Goal: Information Seeking & Learning: Learn about a topic

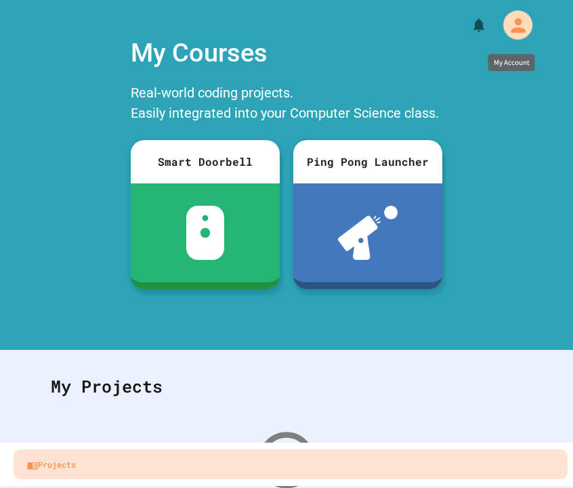
click at [511, 32] on icon "My Account" at bounding box center [517, 25] width 15 height 15
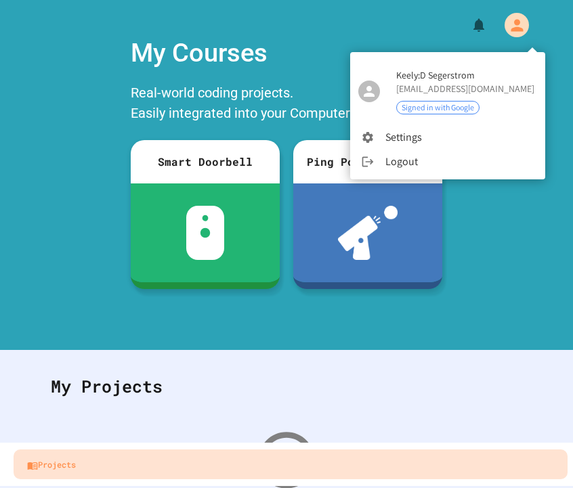
click at [414, 263] on div at bounding box center [286, 244] width 573 height 488
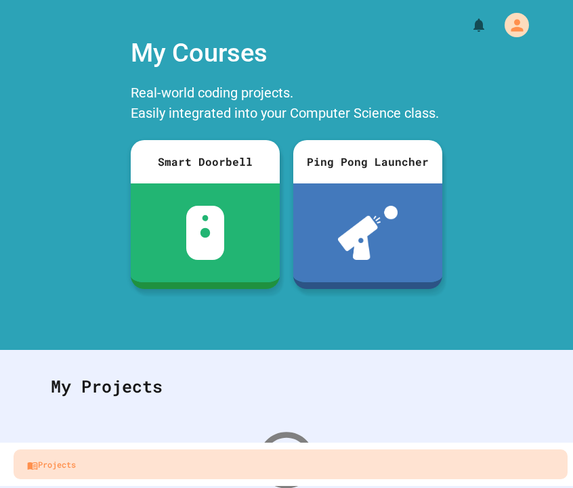
click at [530, 283] on div "My Courses Real-world coding projects. Easily integrated into your Computer Sci…" at bounding box center [286, 181] width 573 height 309
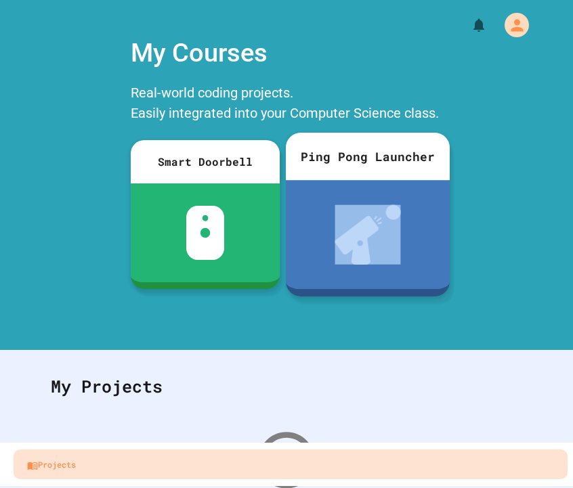
drag, startPoint x: 546, startPoint y: 161, endPoint x: 331, endPoint y: 173, distance: 215.6
click at [333, 173] on div "My Courses Real-world coding projects. Easily integrated into your Computer Sci…" at bounding box center [286, 181] width 573 height 309
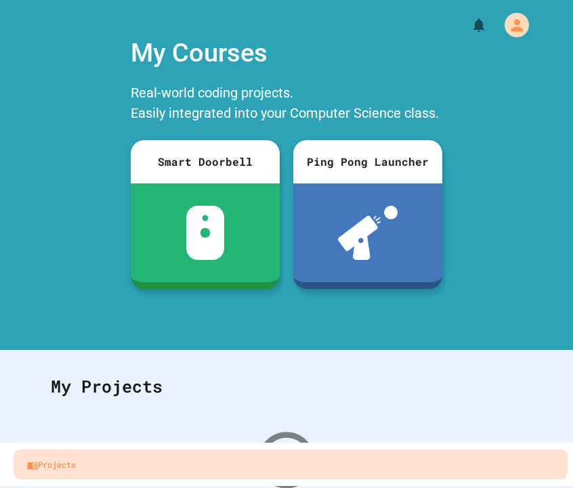
click at [319, 70] on div "My Courses" at bounding box center [286, 53] width 325 height 52
click at [520, 24] on icon "My Account" at bounding box center [517, 25] width 14 height 14
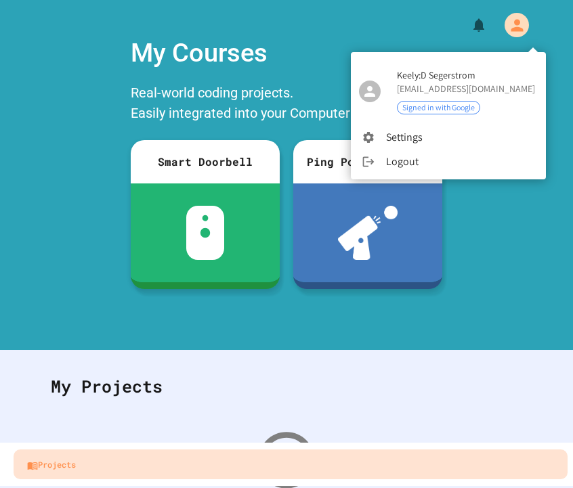
click at [483, 77] on span "Keely:D Segerstrom" at bounding box center [466, 75] width 138 height 14
click at [253, 64] on div at bounding box center [286, 244] width 573 height 488
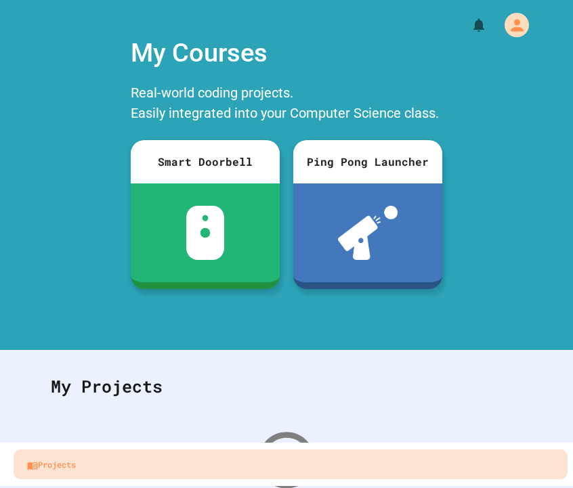
click at [210, 67] on div "My Courses" at bounding box center [286, 53] width 325 height 52
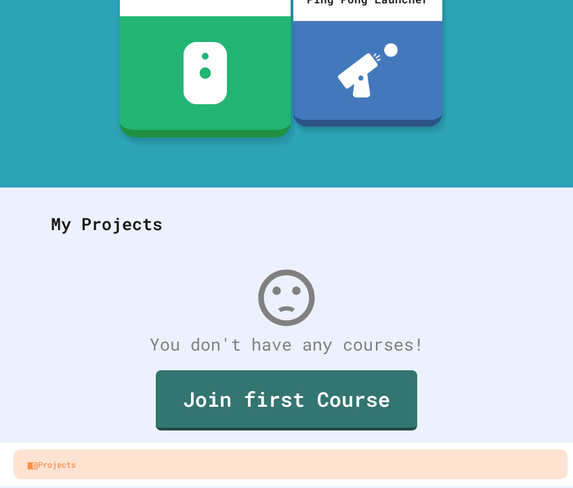
scroll to position [162, 0]
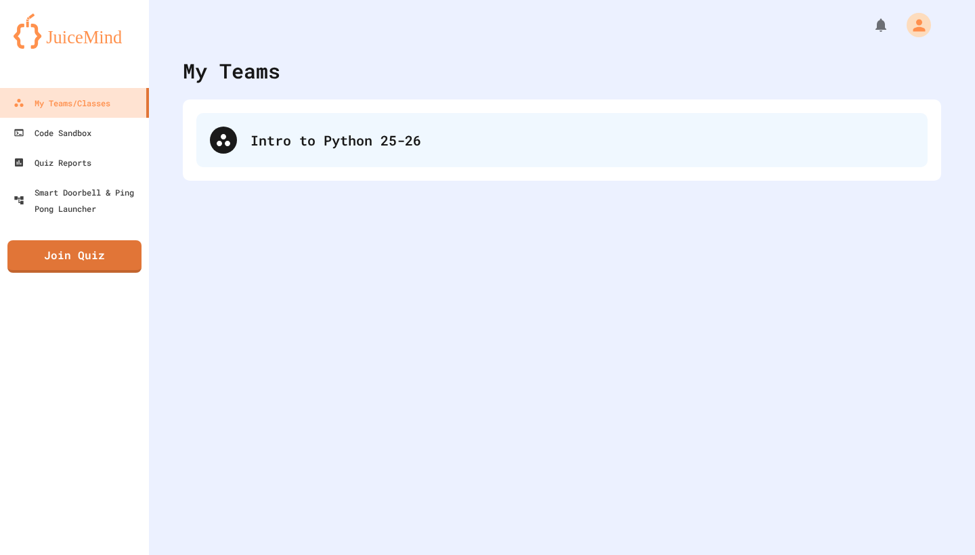
click at [256, 131] on div "Intro to Python 25-26" at bounding box center [581, 140] width 663 height 20
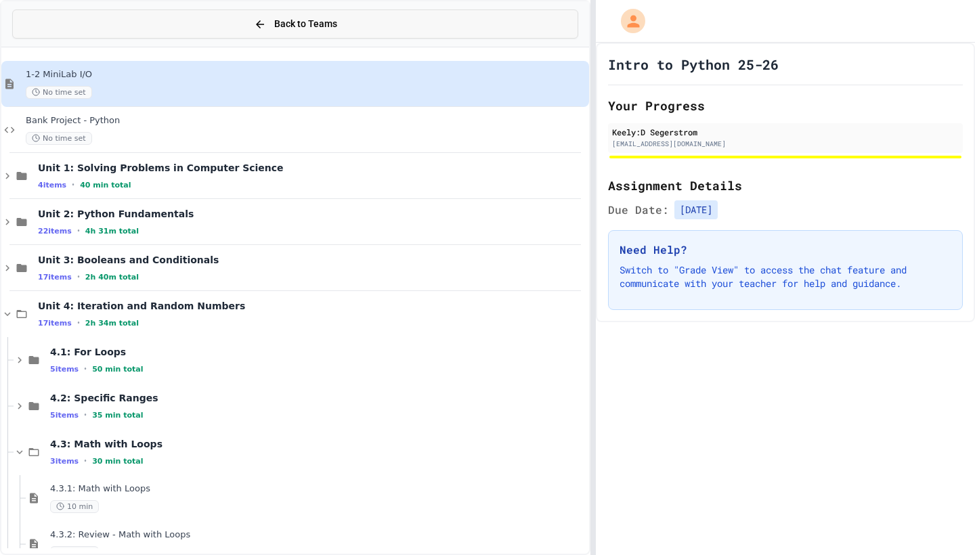
click at [267, 26] on div "Back to Teams" at bounding box center [295, 24] width 83 height 14
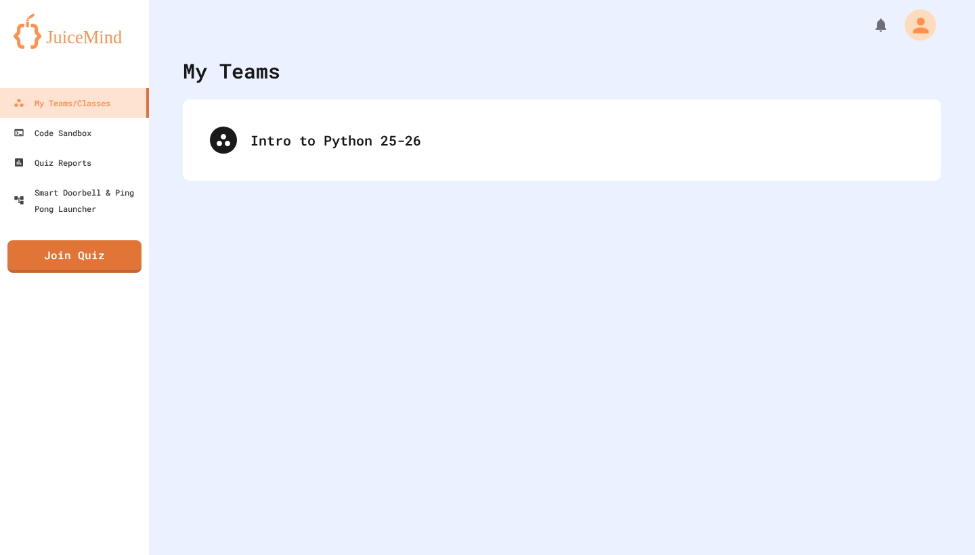
click at [906, 24] on div "My Account" at bounding box center [919, 24] width 31 height 31
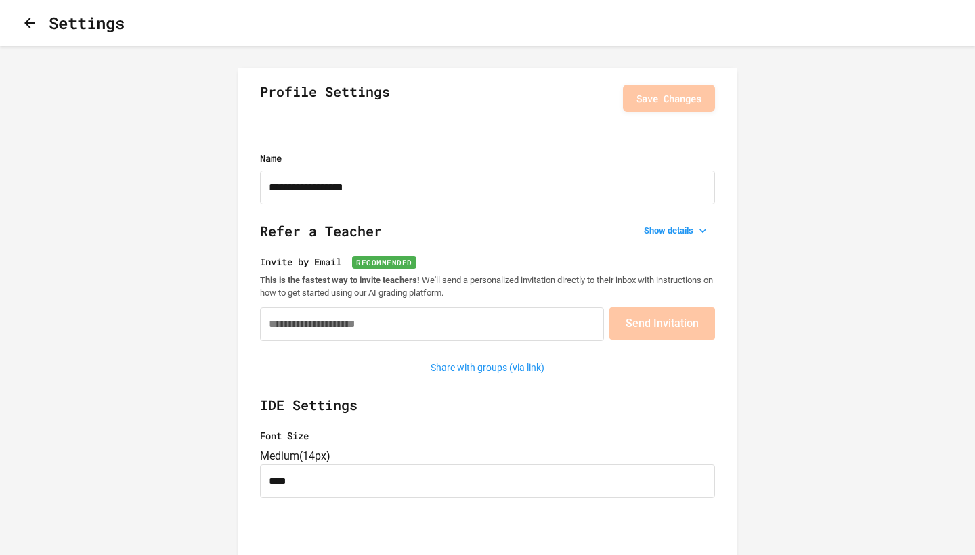
click at [30, 25] on icon "button" at bounding box center [30, 23] width 16 height 16
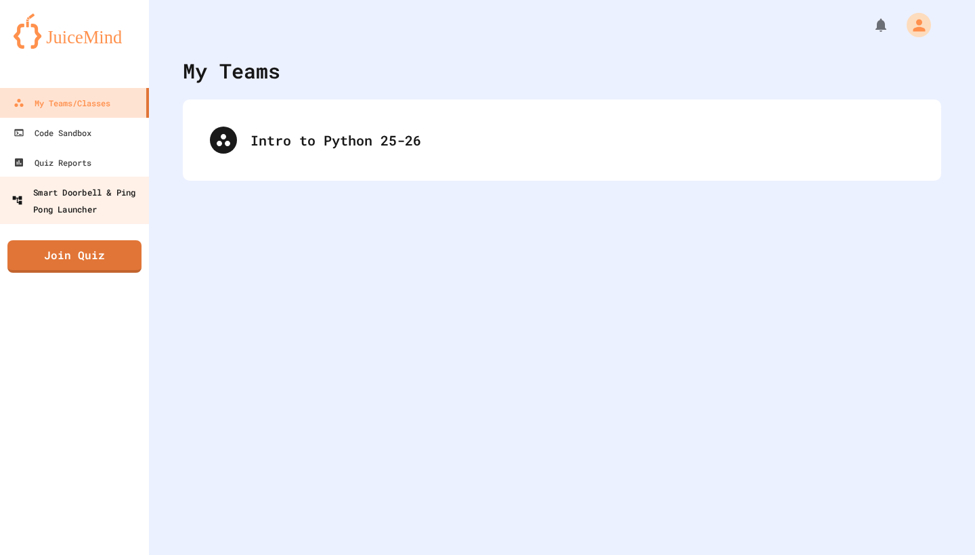
click at [80, 209] on div "Smart Doorbell & Ping Pong Launcher" at bounding box center [79, 199] width 134 height 33
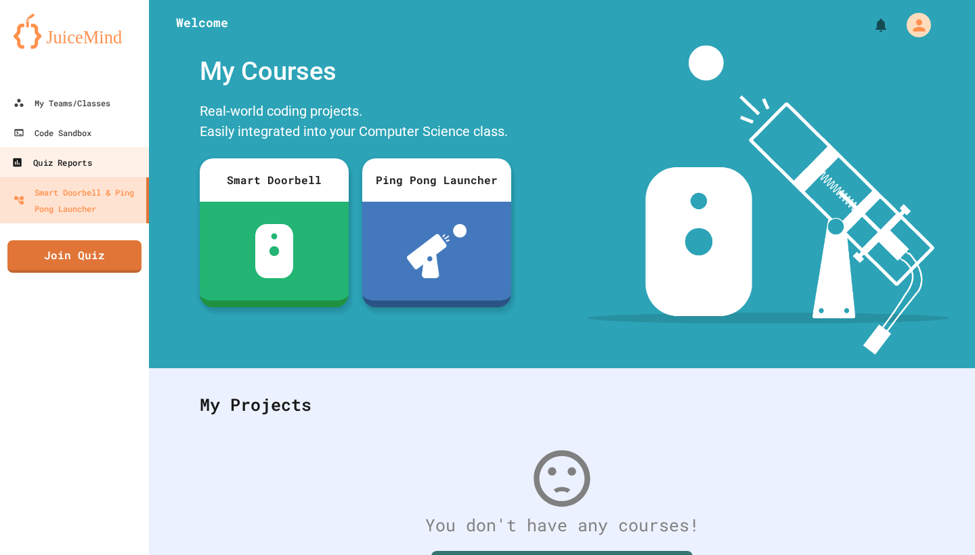
click at [86, 150] on link "Quiz Reports" at bounding box center [75, 162] width 154 height 30
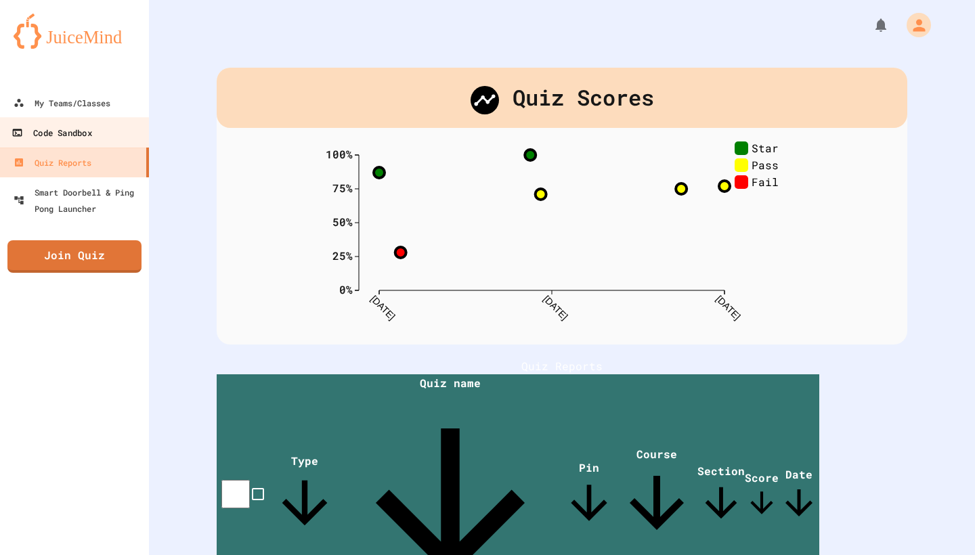
click at [95, 134] on link "Code Sandbox" at bounding box center [75, 132] width 154 height 30
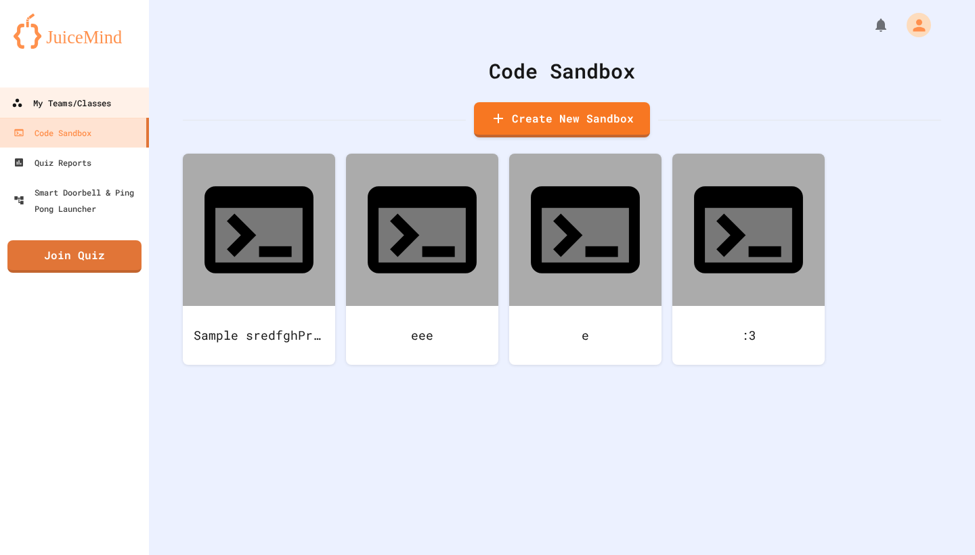
click at [101, 114] on link "My Teams/Classes" at bounding box center [75, 102] width 154 height 30
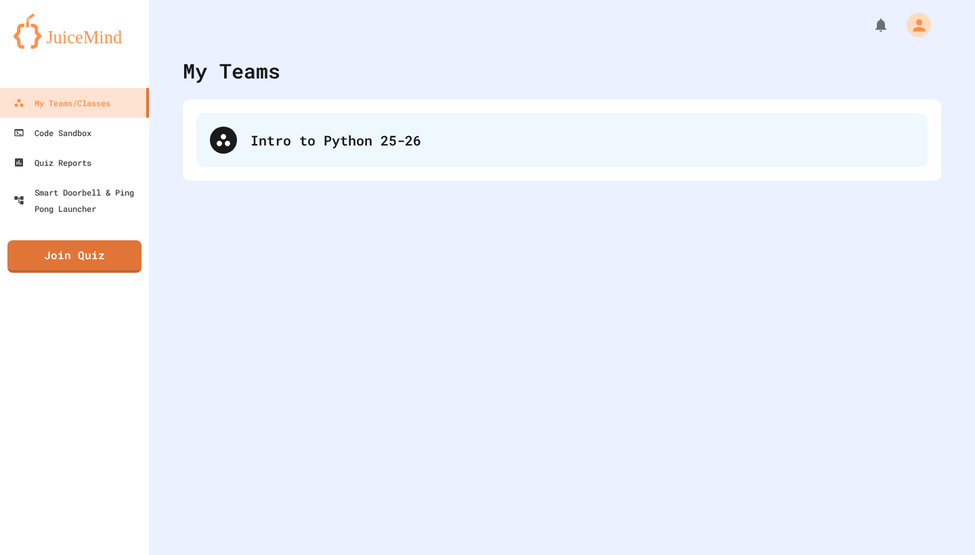
click at [332, 139] on div "Intro to Python 25-26" at bounding box center [581, 140] width 663 height 20
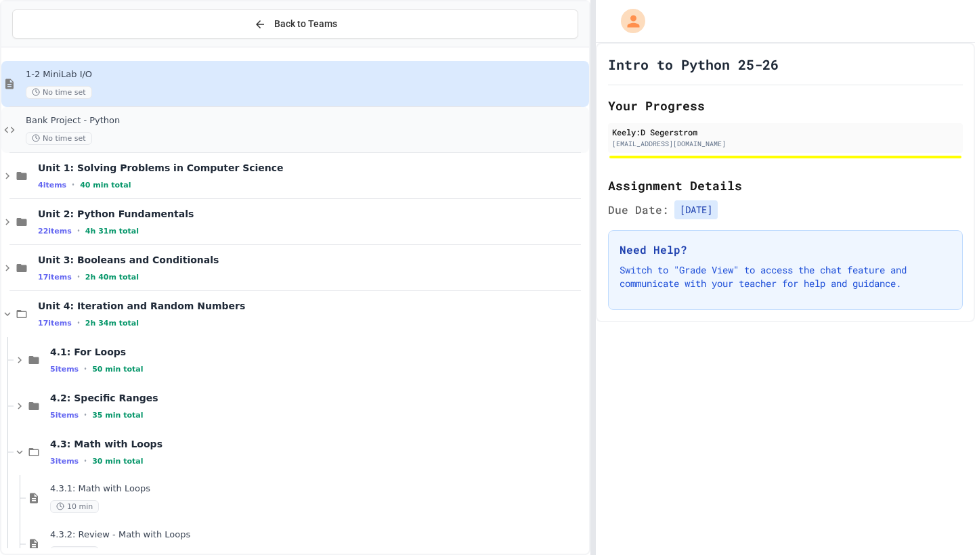
click at [284, 113] on div "Bank Project - Python No time set" at bounding box center [295, 130] width 588 height 46
click at [288, 100] on div "1-2 MiniLab I/O No time set" at bounding box center [295, 84] width 588 height 46
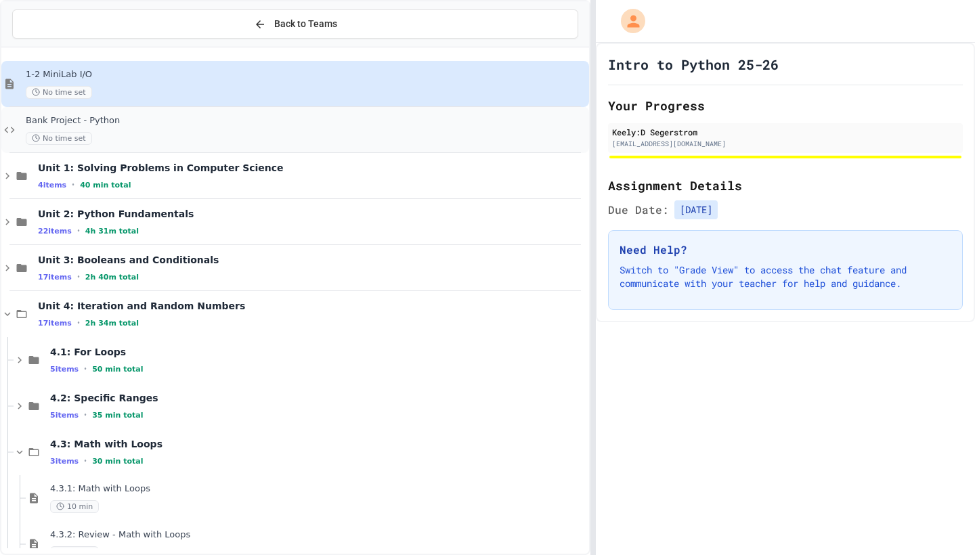
click at [217, 112] on div "Bank Project - Python No time set" at bounding box center [295, 130] width 588 height 46
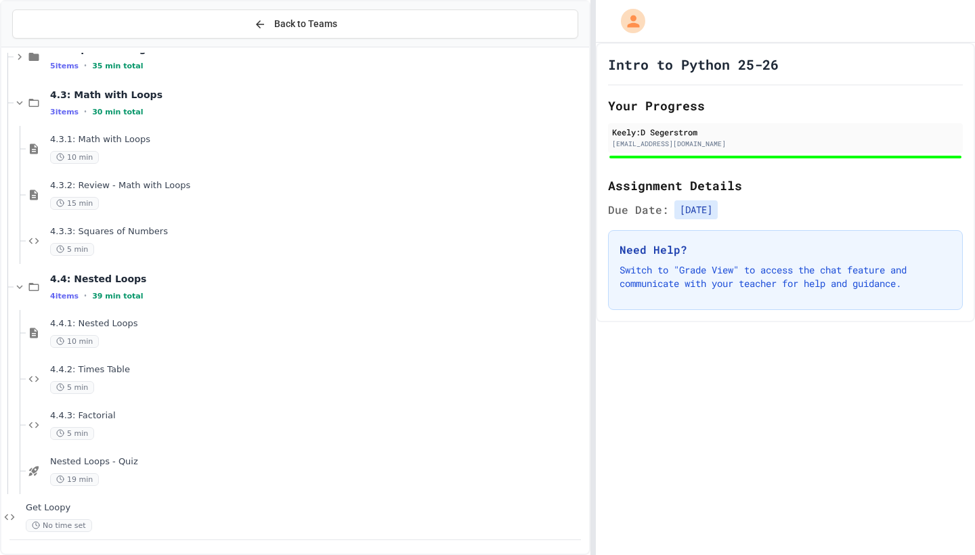
scroll to position [349, 0]
click at [120, 336] on div "4.1: For Loops 5 items • 50 min total 4.2: Specific Ranges 5 items • 35 min tot…" at bounding box center [295, 301] width 588 height 496
click at [106, 332] on div "4.4.1: Nested Loops 10 min" at bounding box center [318, 333] width 536 height 30
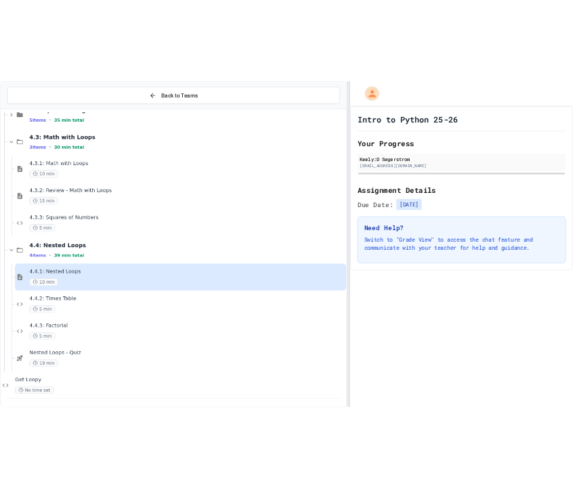
scroll to position [333, 0]
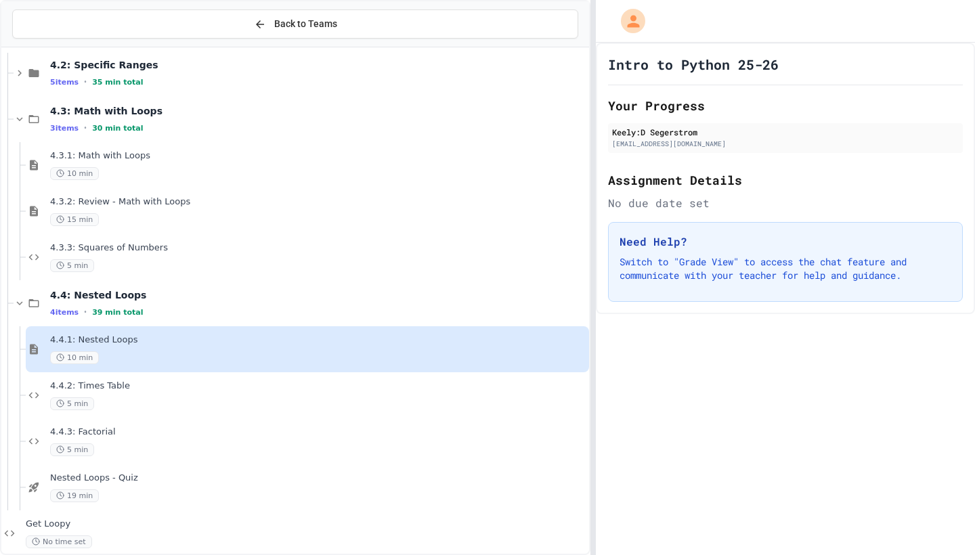
click at [41, 351] on icon at bounding box center [34, 349] width 16 height 12
click at [38, 351] on icon at bounding box center [34, 350] width 8 height 10
click at [38, 405] on div "4.4.2: Times Table 5 min" at bounding box center [307, 395] width 563 height 46
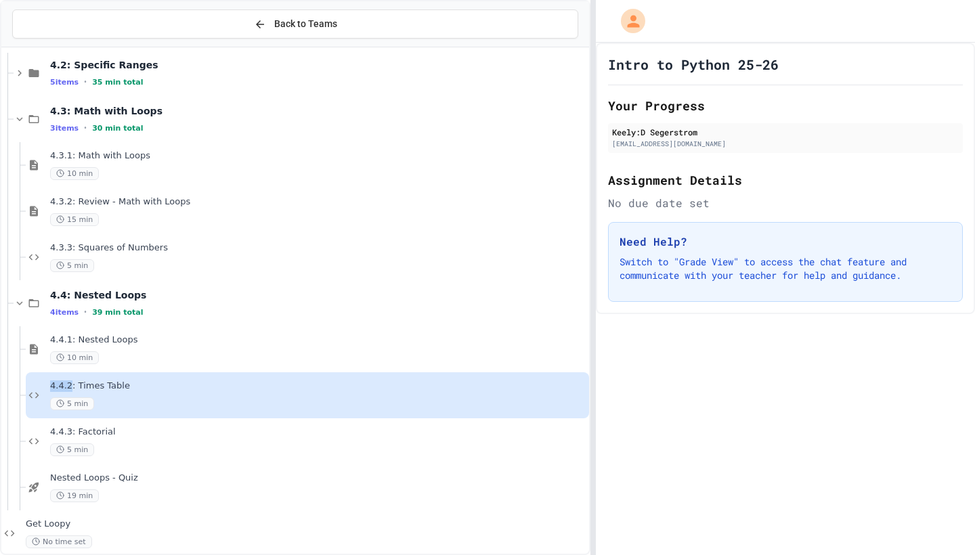
click at [38, 405] on div "4.4.2: Times Table 5 min" at bounding box center [307, 395] width 563 height 46
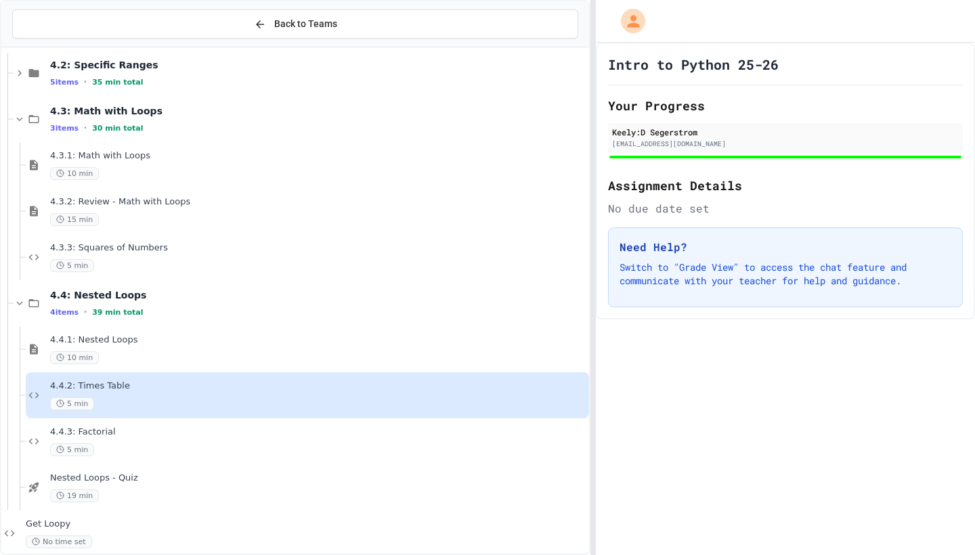
click at [133, 405] on div "5 min" at bounding box center [318, 403] width 536 height 13
click at [135, 462] on div "4.4.3: Factorial 5 min" at bounding box center [307, 441] width 563 height 46
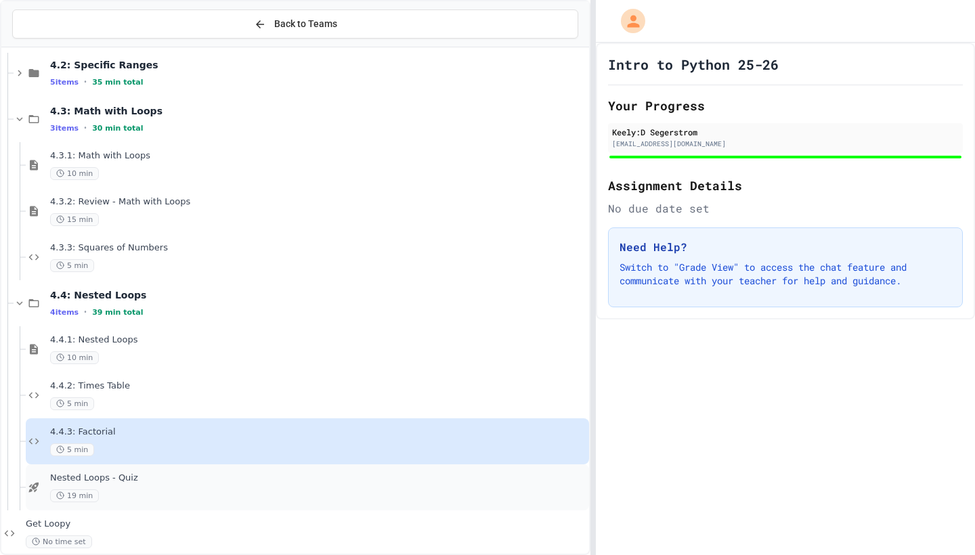
click at [135, 508] on div "Nested Loops - Quiz 19 min" at bounding box center [307, 487] width 563 height 46
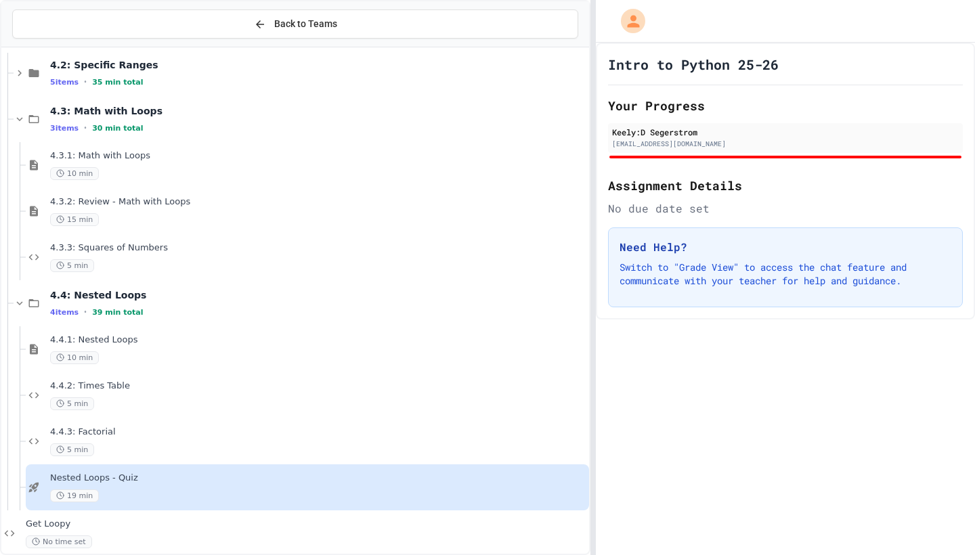
click at [135, 508] on div "Nested Loops - Quiz 19 min" at bounding box center [307, 487] width 563 height 46
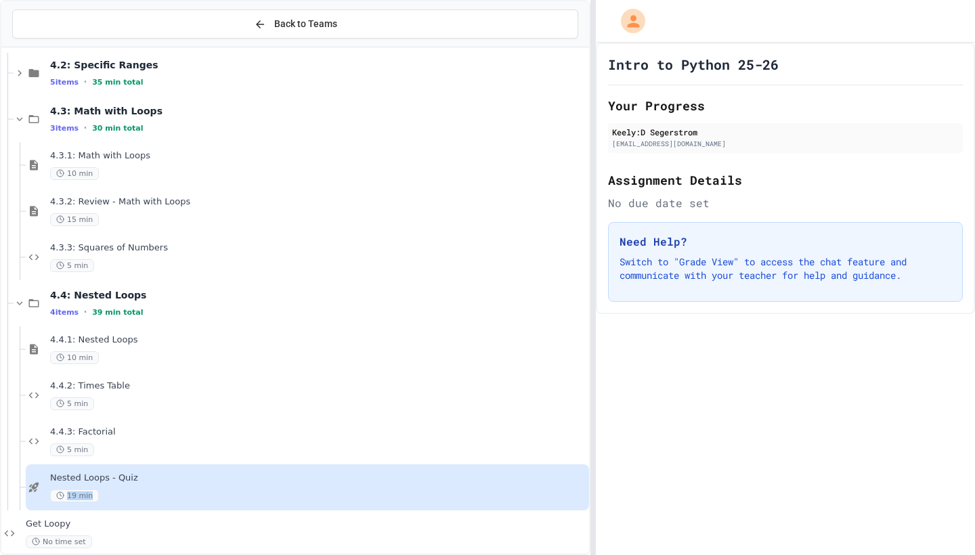
click at [135, 508] on div "Nested Loops - Quiz 19 min" at bounding box center [307, 487] width 563 height 46
click at [137, 498] on div "19 min" at bounding box center [318, 495] width 536 height 13
click at [154, 419] on div "4.4.3: Factorial 5 min" at bounding box center [307, 441] width 563 height 46
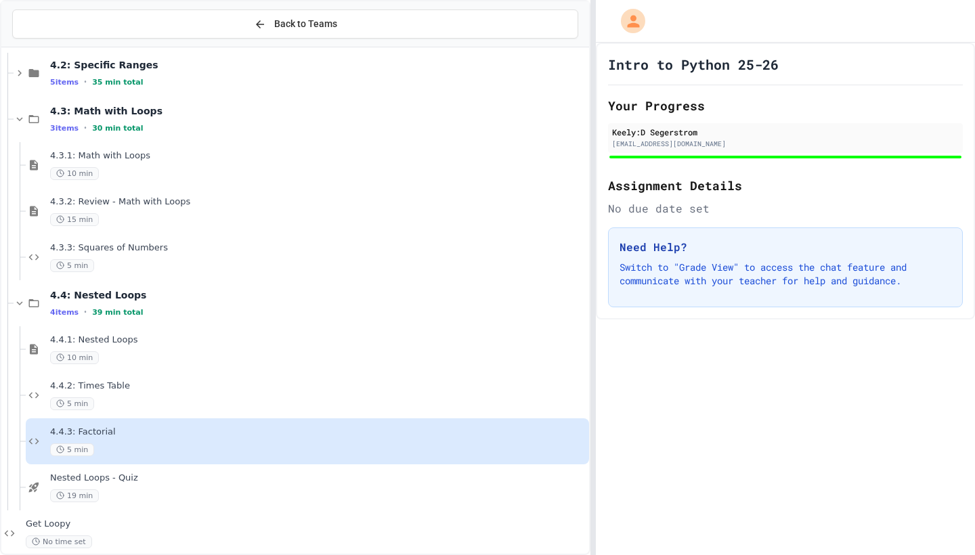
click at [190, 461] on div "4.4.3: Factorial 5 min" at bounding box center [307, 441] width 563 height 46
click at [110, 431] on span "4.4.3: Factorial" at bounding box center [318, 432] width 536 height 12
click at [360, 221] on div "15 min" at bounding box center [318, 219] width 536 height 13
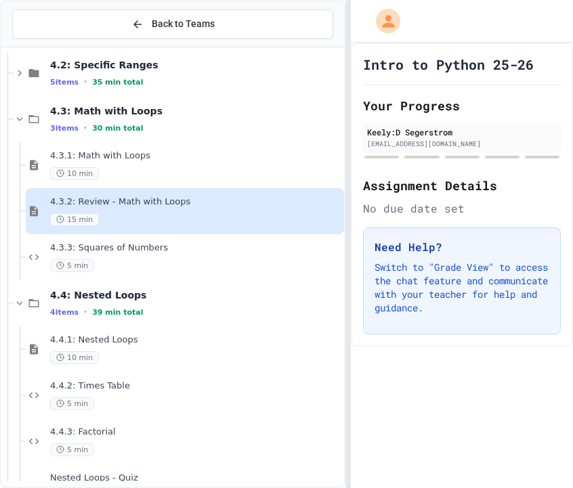
click at [139, 194] on div "4.3.2: Review - Math with Loops 15 min" at bounding box center [185, 211] width 318 height 46
click at [90, 68] on span "4.2: Specific Ranges" at bounding box center [195, 65] width 291 height 12
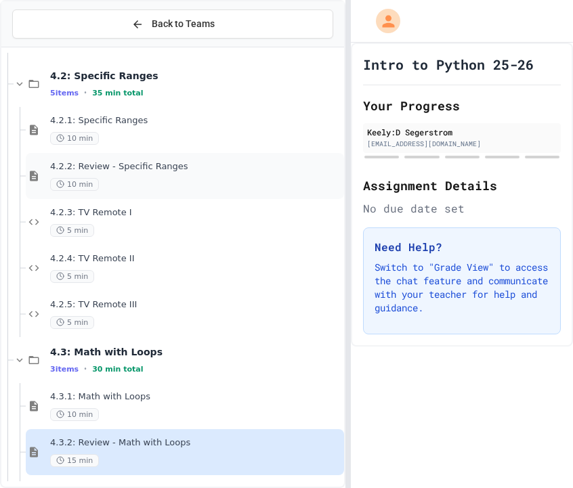
click at [73, 170] on span "4.2.2: Review - Specific Ranges" at bounding box center [195, 167] width 291 height 12
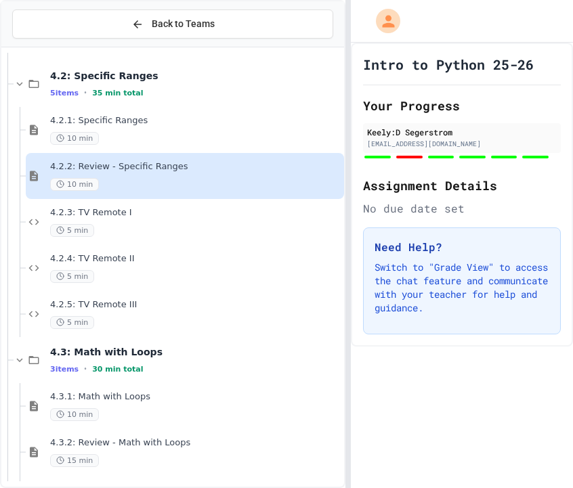
click at [105, 142] on div "10 min" at bounding box center [195, 138] width 291 height 13
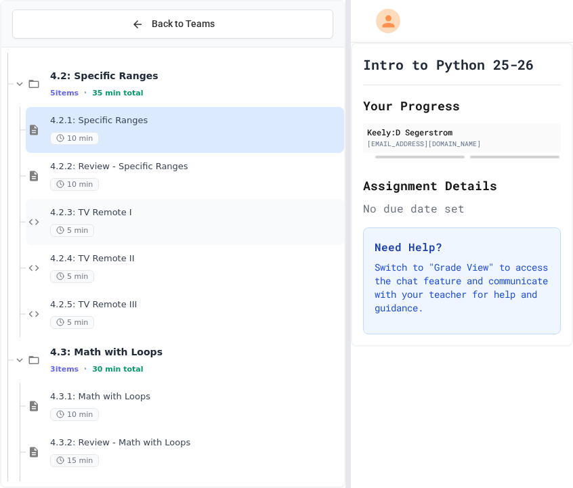
click at [173, 209] on span "4.2.3: TV Remote I" at bounding box center [195, 213] width 291 height 12
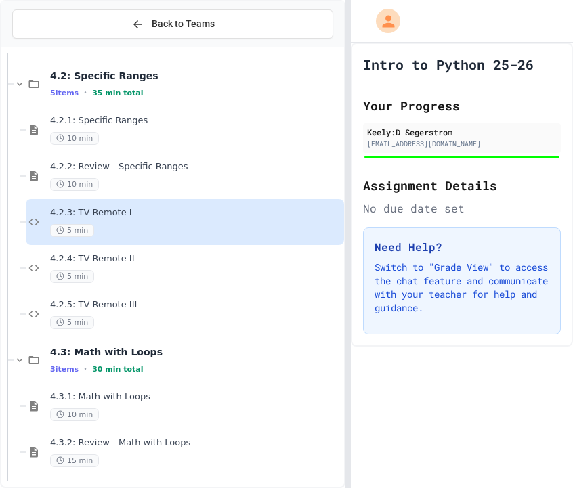
click at [173, 328] on div "5 min" at bounding box center [195, 322] width 291 height 13
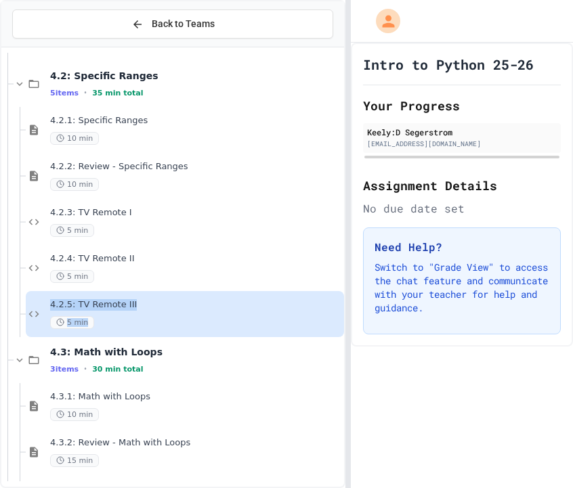
click at [173, 328] on div "5 min" at bounding box center [195, 322] width 291 height 13
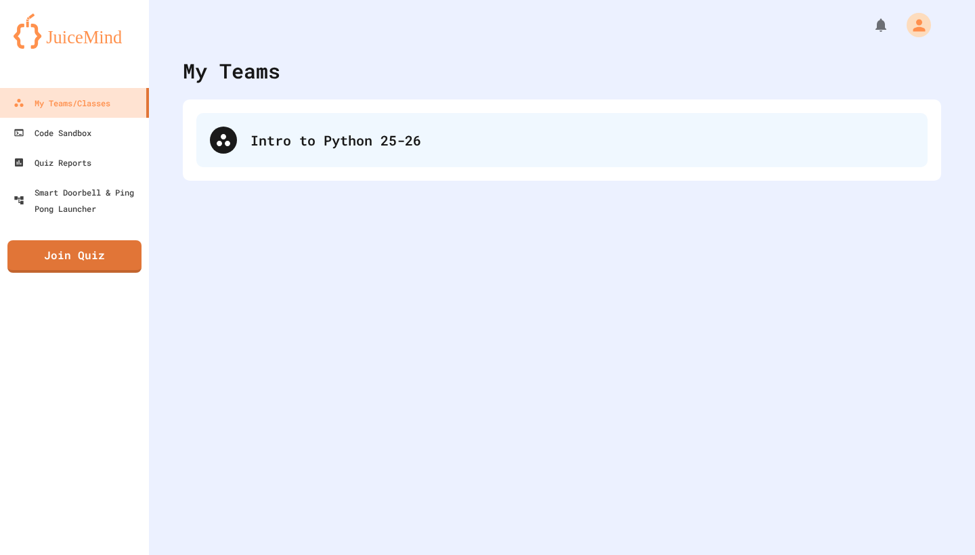
click at [305, 129] on div "Intro to Python 25-26" at bounding box center [561, 140] width 731 height 54
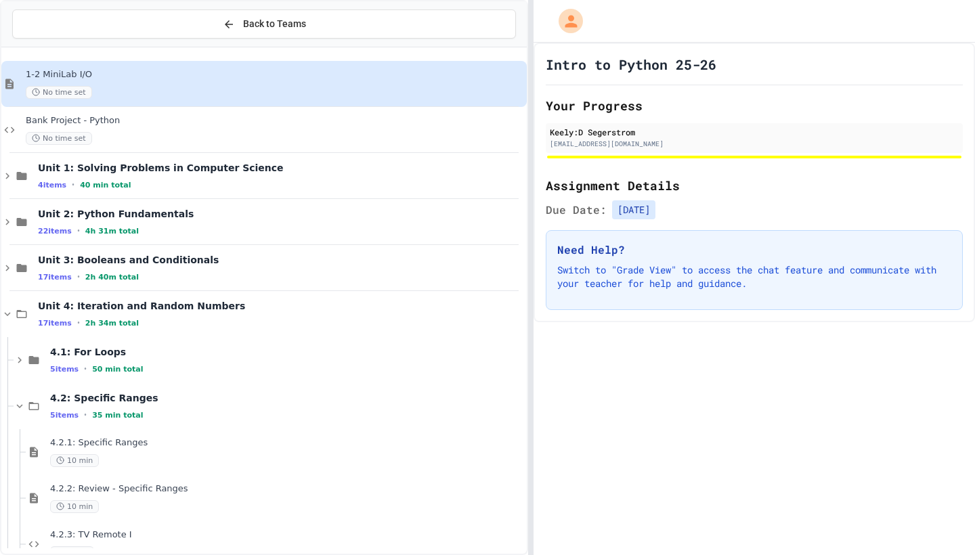
click at [305, 129] on div "Bank Project - Python No time set" at bounding box center [275, 130] width 498 height 30
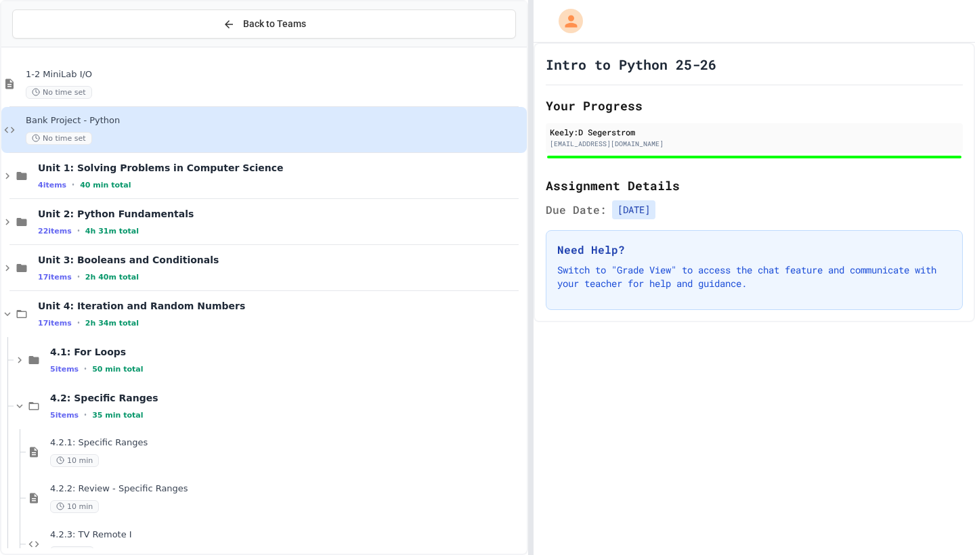
click at [305, 129] on div "Bank Project - Python No time set" at bounding box center [275, 130] width 498 height 30
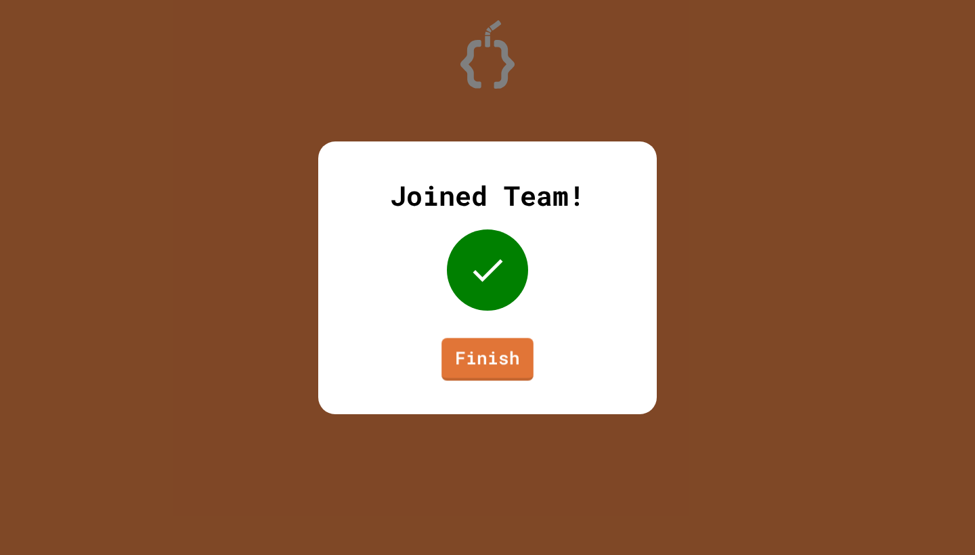
click at [475, 385] on div "Joined Team! Finish" at bounding box center [487, 277] width 338 height 273
click at [475, 367] on link "Finish" at bounding box center [487, 357] width 90 height 45
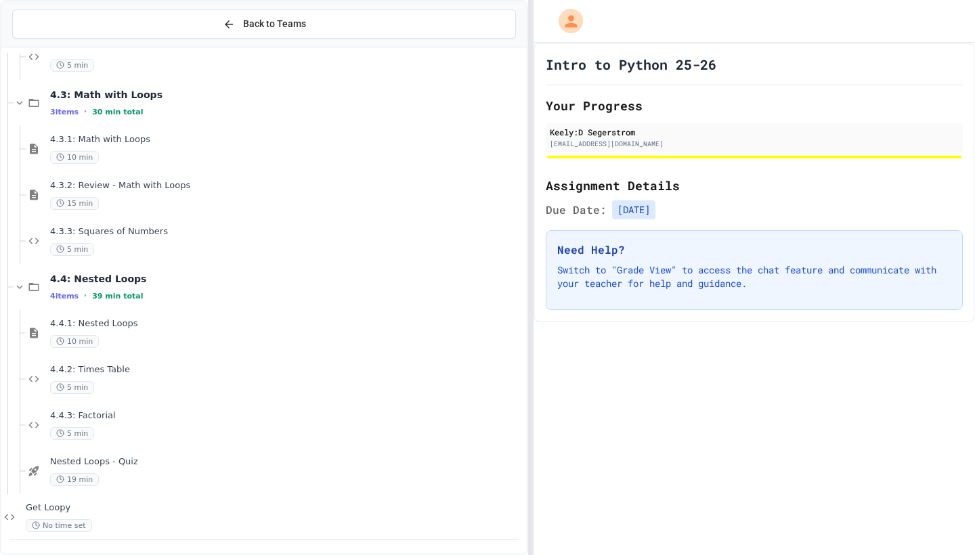
click at [286, 275] on div at bounding box center [263, 2] width 525 height 1059
click at [236, 322] on span "4.4.1: Nested Loops" at bounding box center [287, 324] width 474 height 12
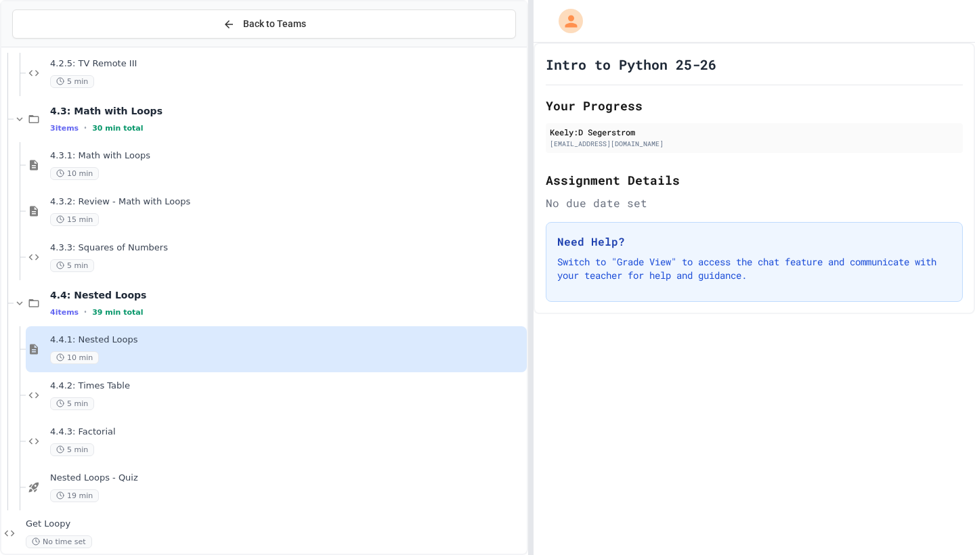
click at [236, 322] on div "4.4: Nested Loops 4 items • 39 min total" at bounding box center [270, 303] width 513 height 46
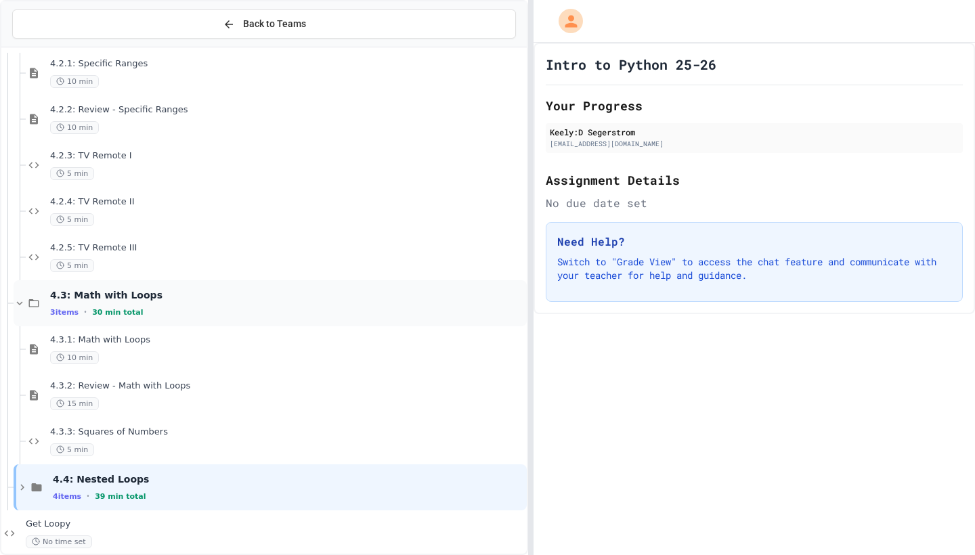
click at [236, 297] on span "4.3: Math with Loops" at bounding box center [287, 295] width 474 height 12
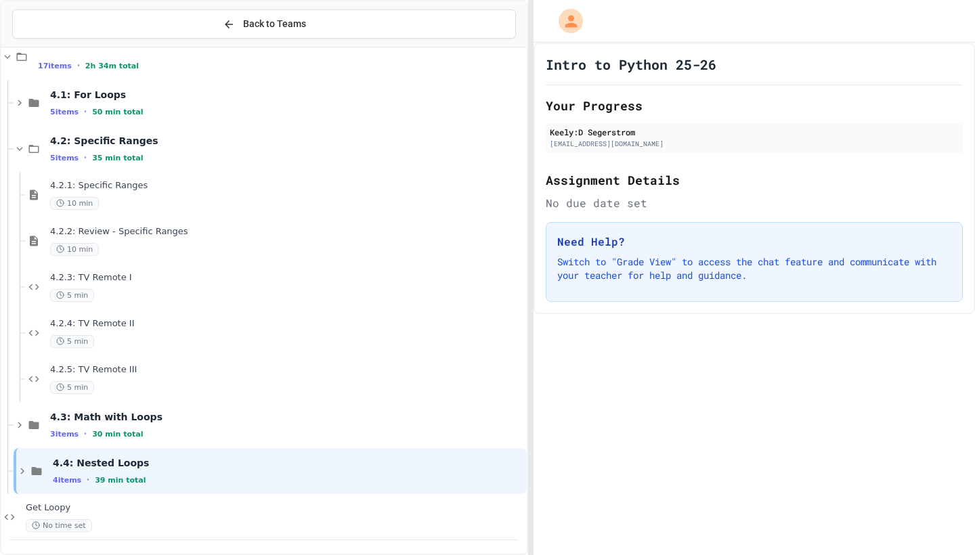
scroll to position [241, 0]
